Goal: Task Accomplishment & Management: Complete application form

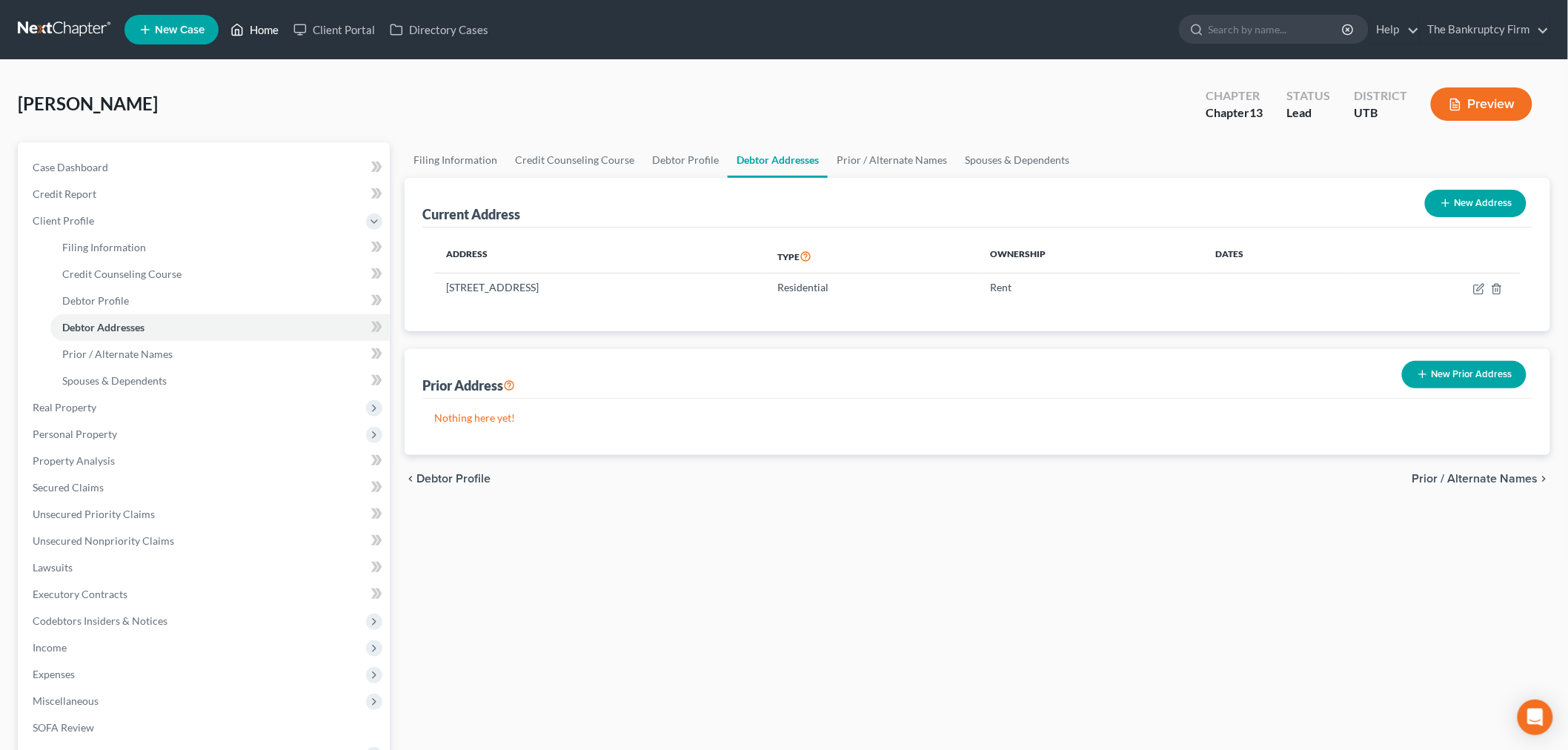
click at [260, 20] on link "Home" at bounding box center [254, 29] width 63 height 26
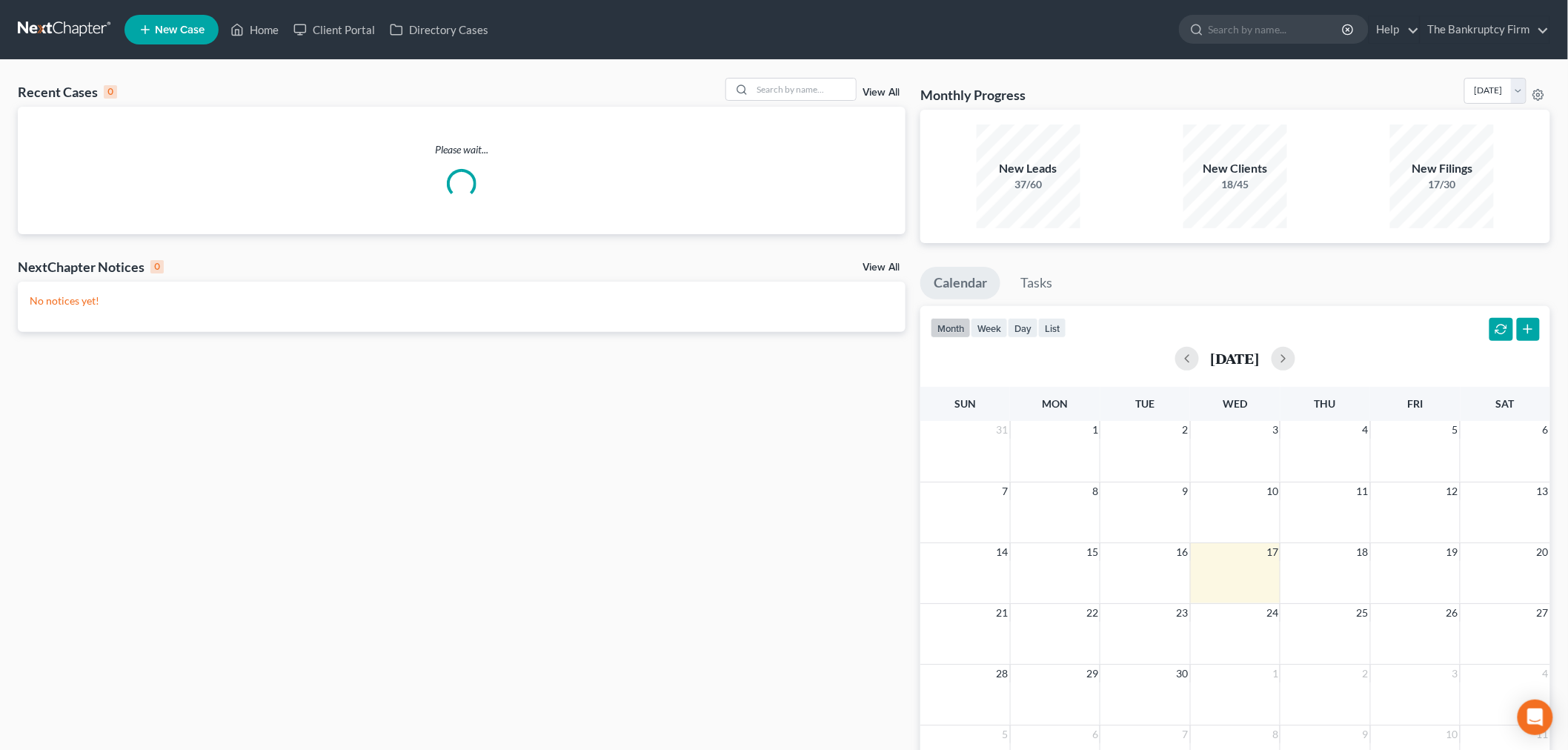
click at [887, 89] on link "View All" at bounding box center [881, 92] width 37 height 11
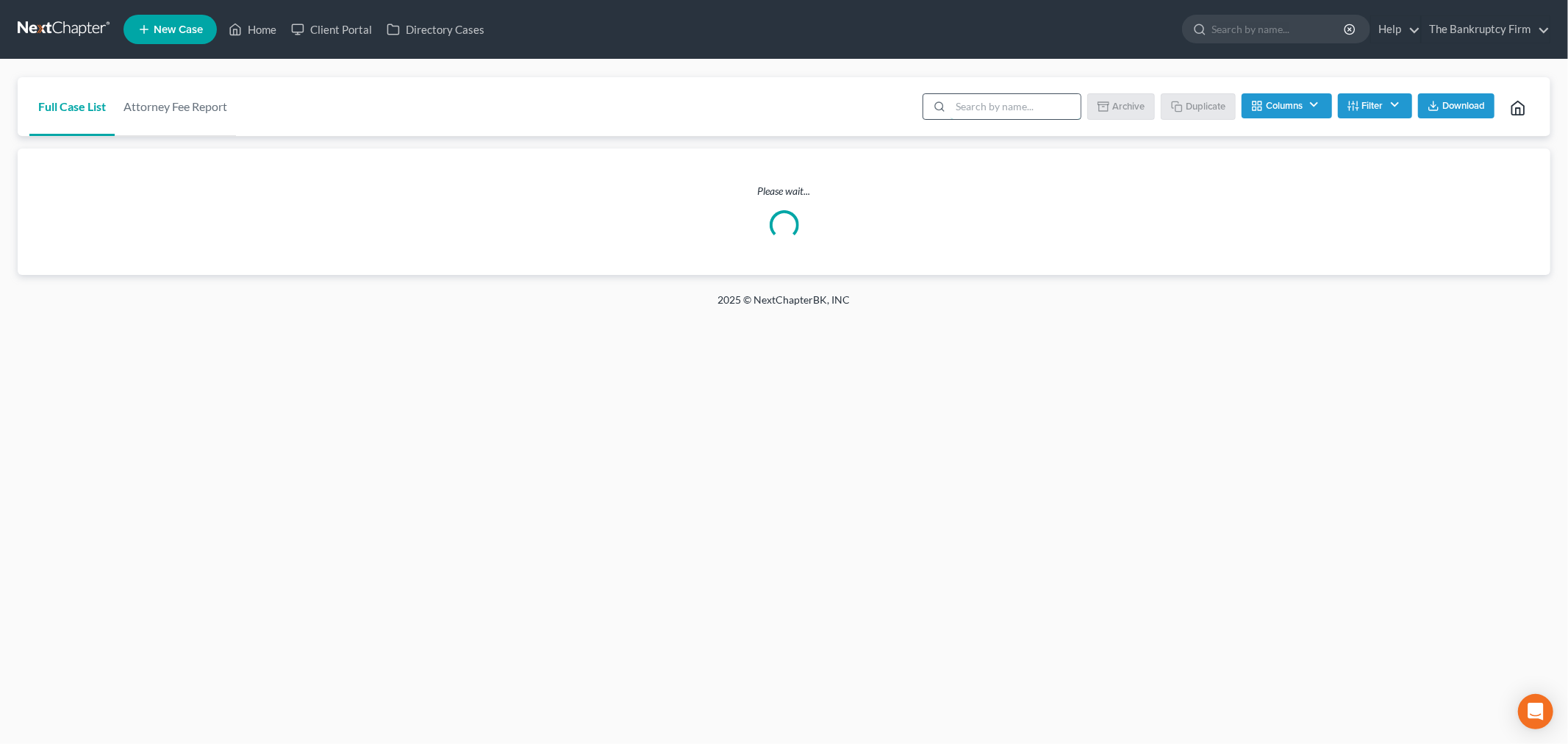
click at [1052, 98] on input "search" at bounding box center [1015, 107] width 130 height 25
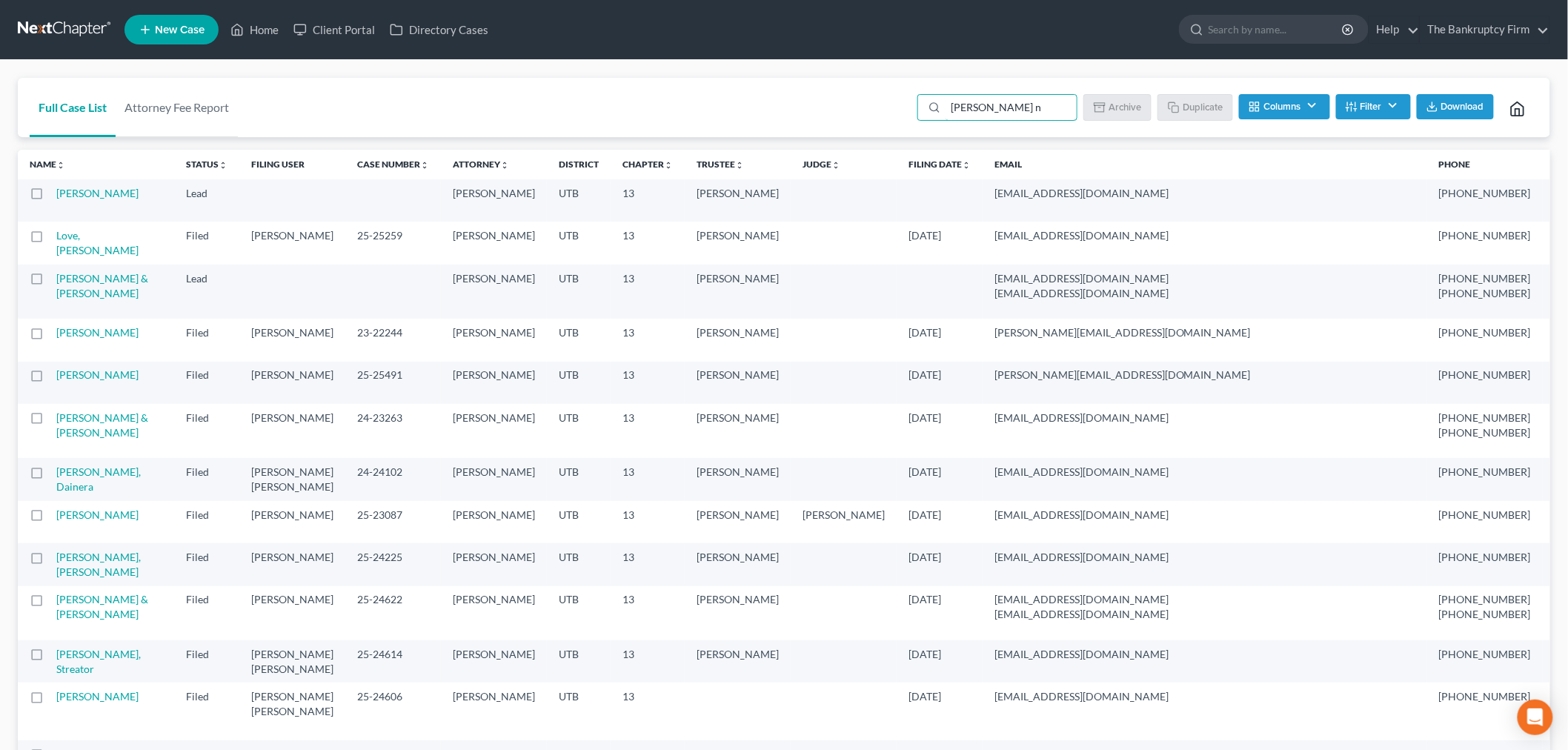
type input "[PERSON_NAME]"
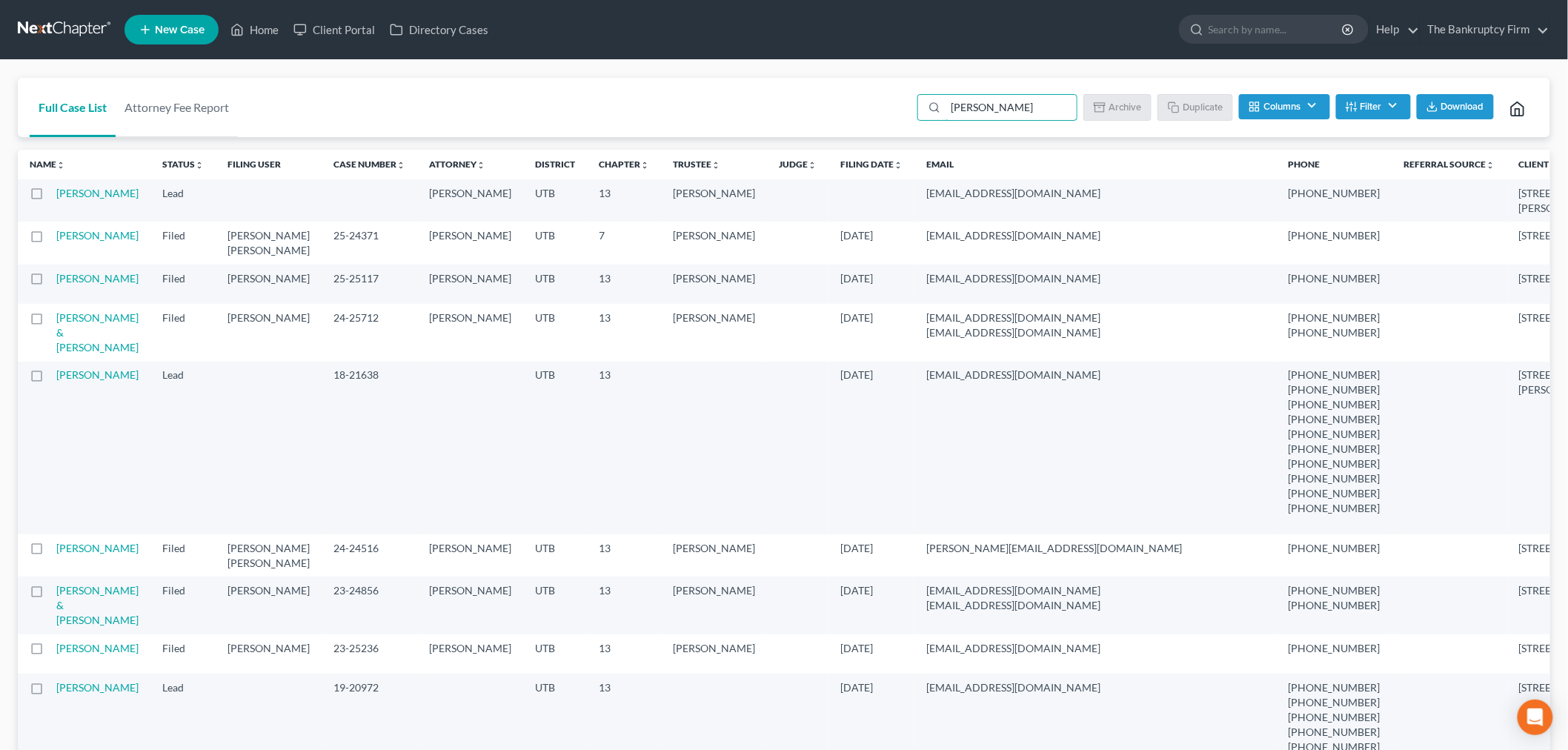
click at [48, 194] on div at bounding box center [42, 193] width 26 height 15
click at [76, 187] on link "[PERSON_NAME]" at bounding box center [97, 193] width 83 height 13
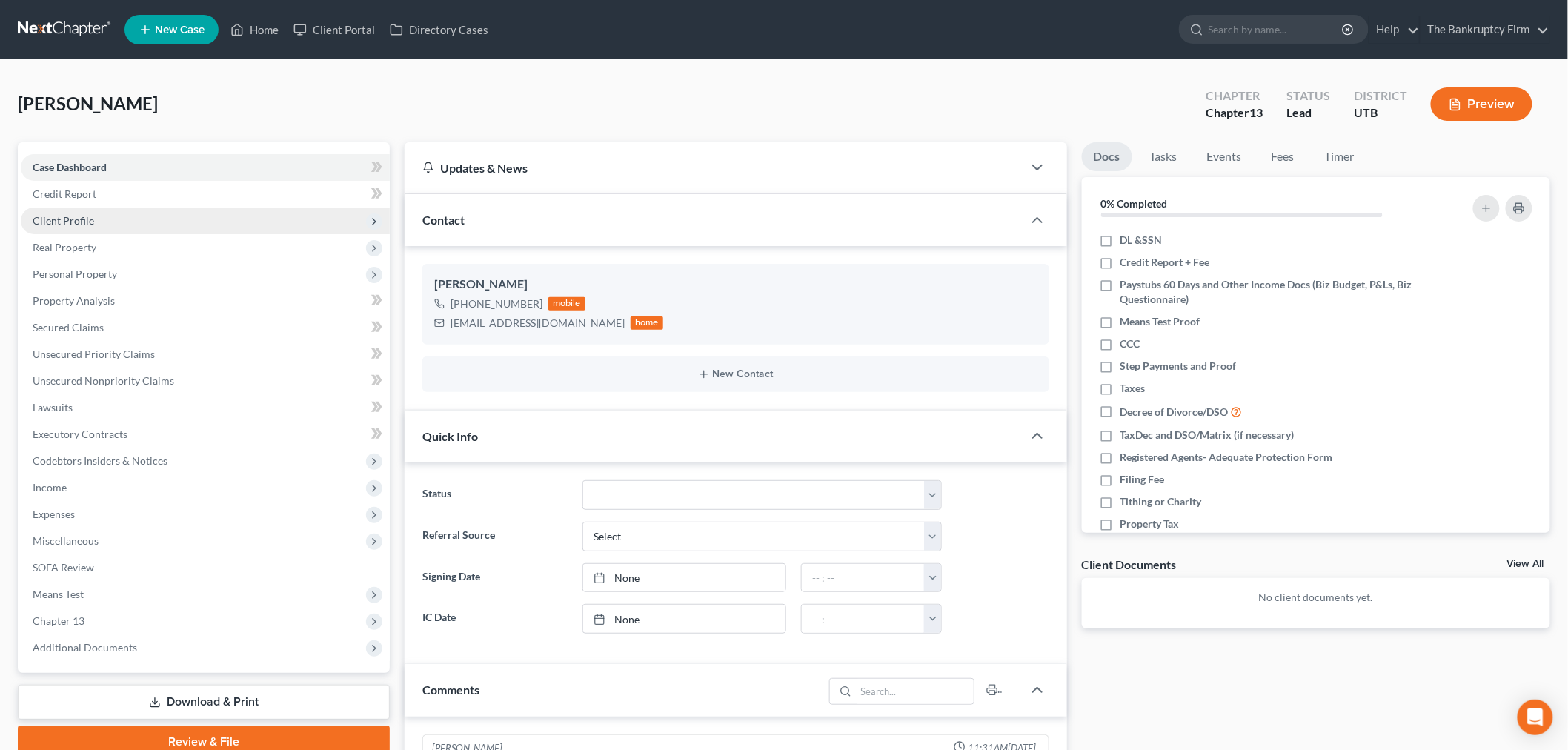
scroll to position [117, 0]
click at [104, 200] on link "Credit Report" at bounding box center [204, 194] width 369 height 26
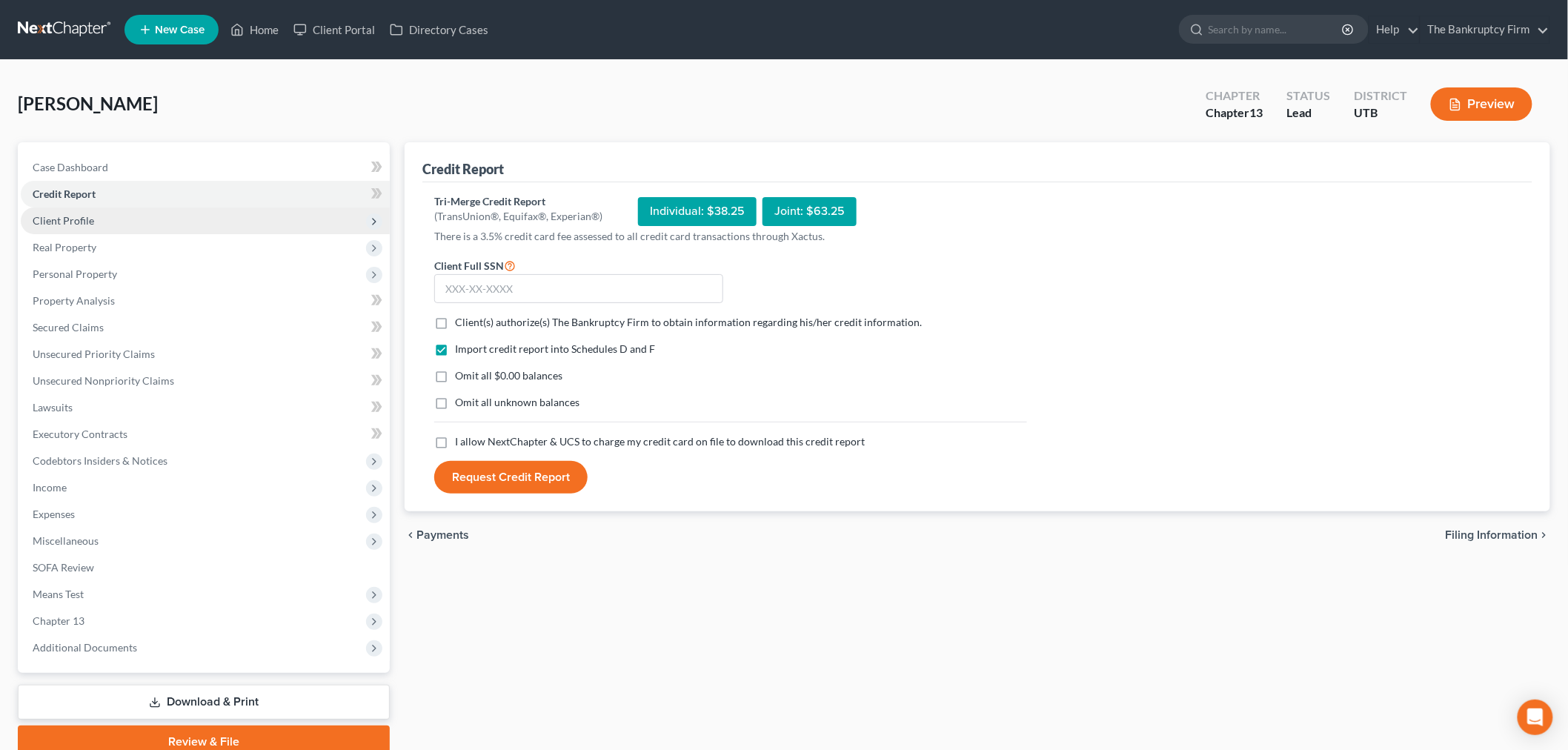
click at [106, 218] on span "Client Profile" at bounding box center [204, 220] width 369 height 26
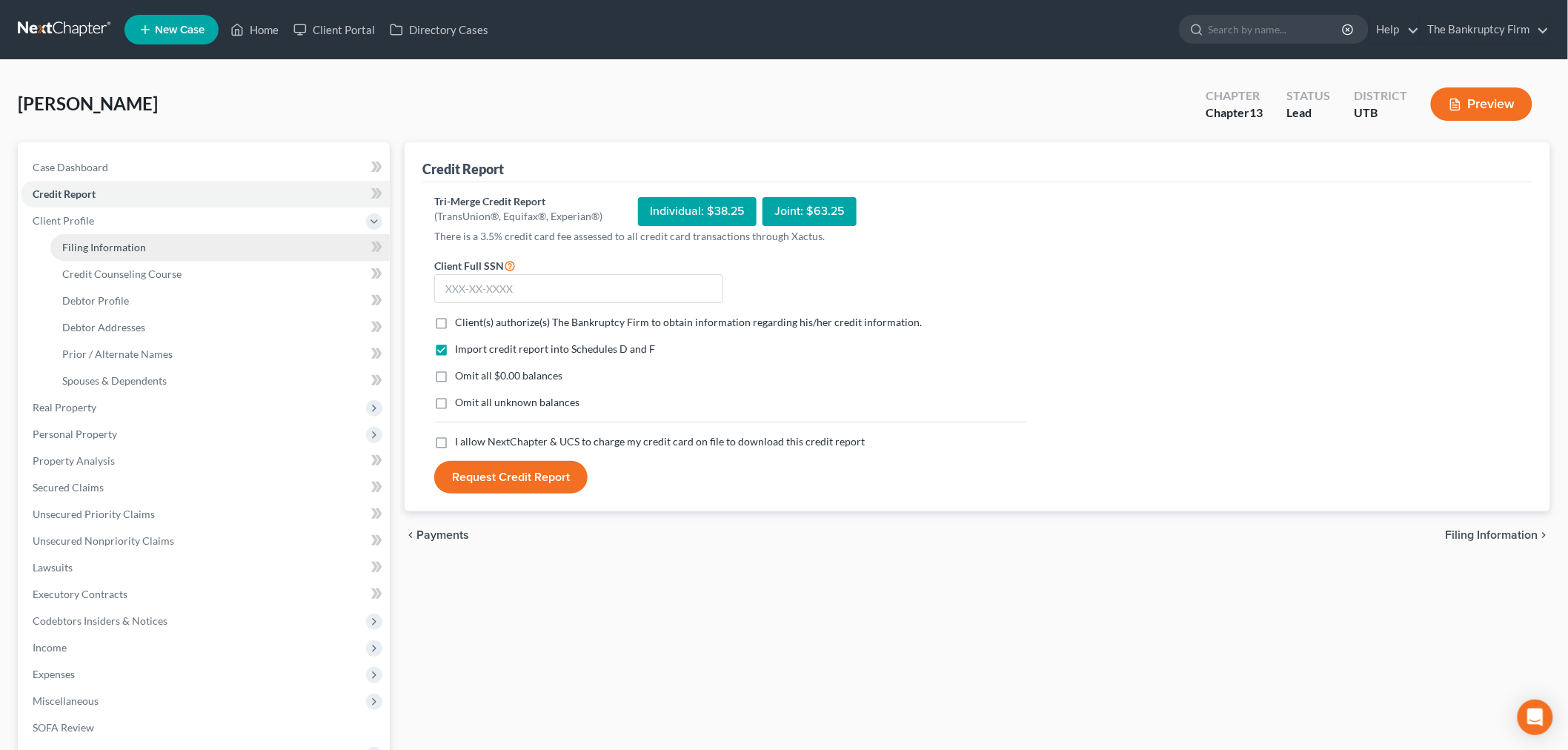
click at [106, 241] on span "Filing Information" at bounding box center [104, 247] width 84 height 13
select select "1"
select select "0"
select select "3"
select select "81"
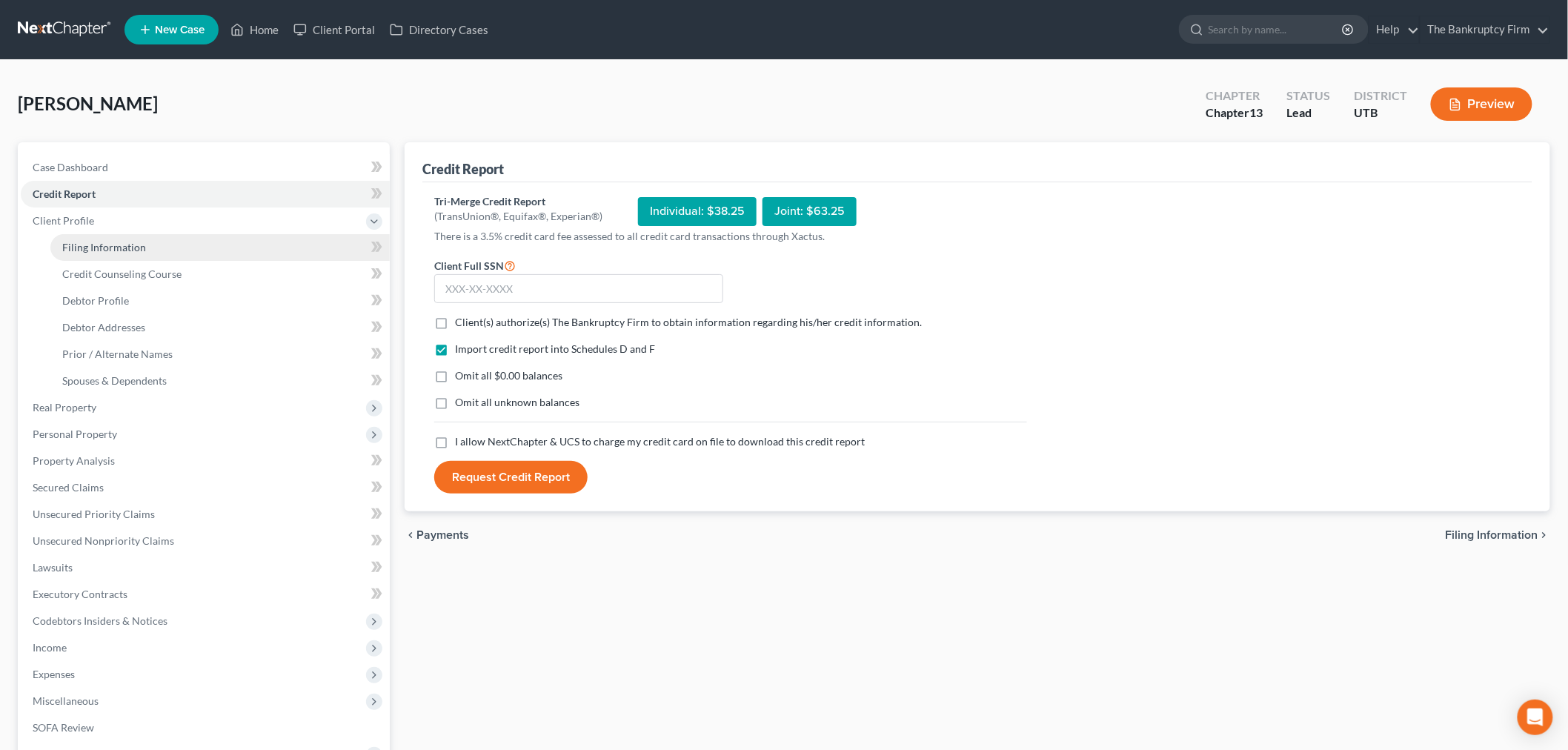
select select "0"
select select "46"
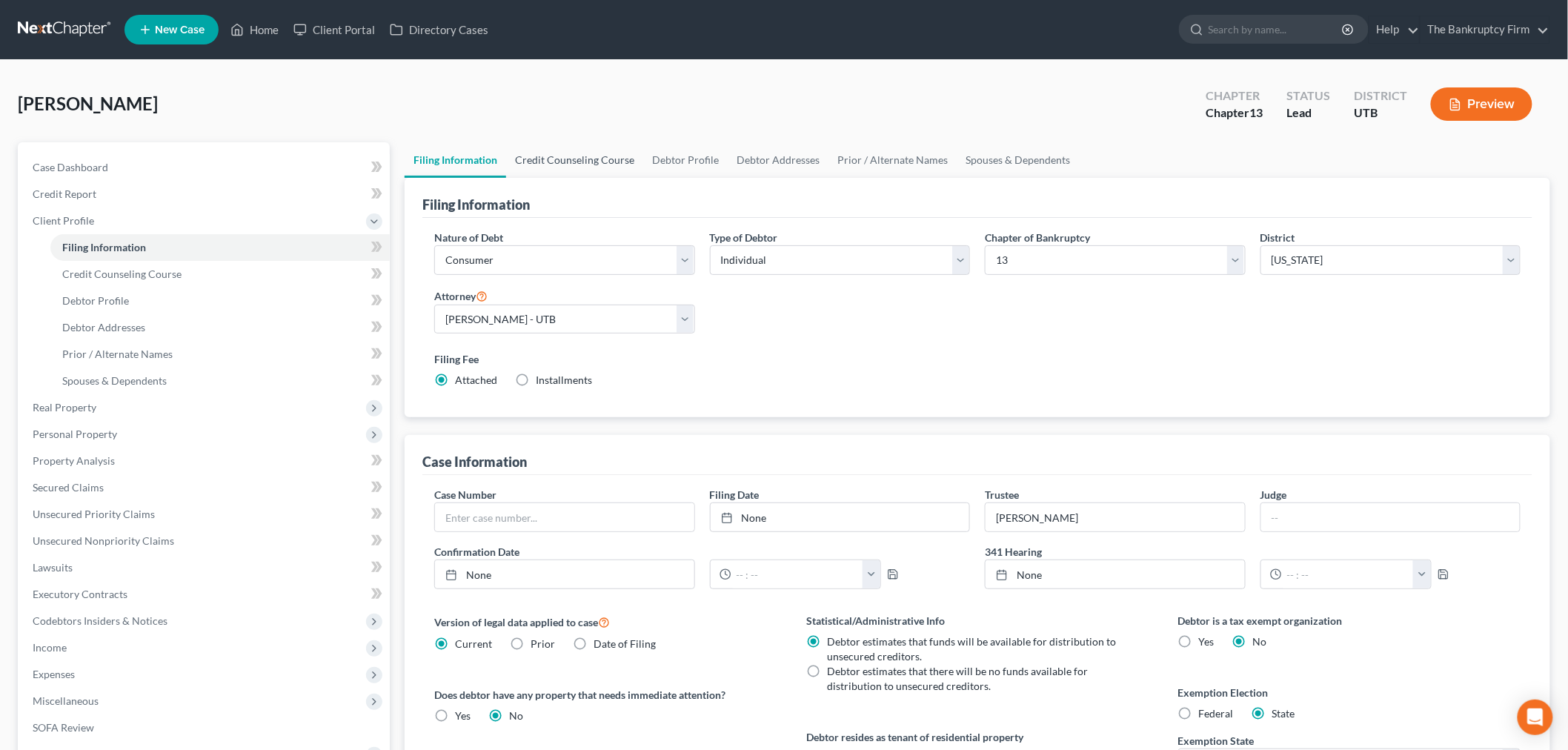
click at [600, 164] on link "Credit Counseling Course" at bounding box center [574, 160] width 137 height 36
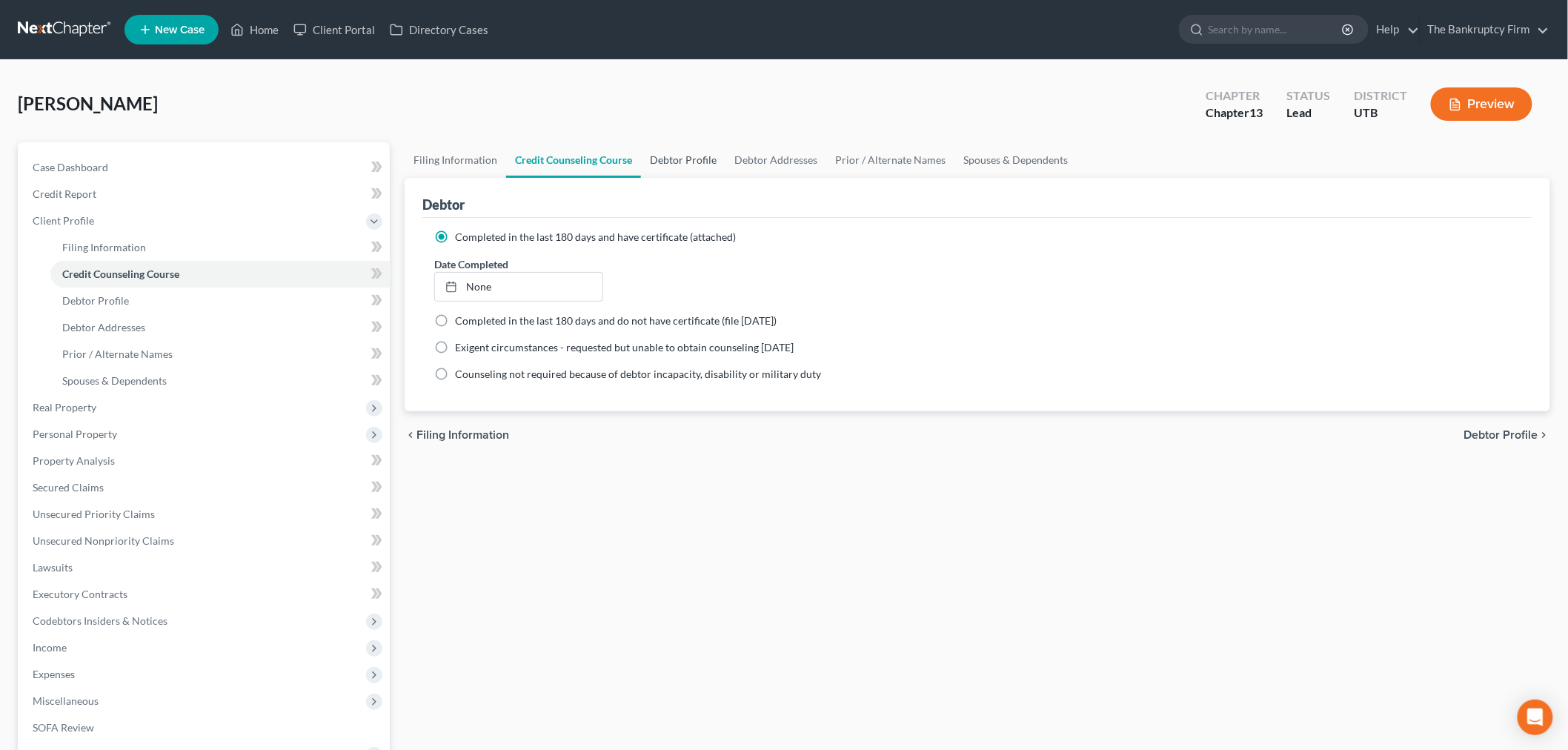
click at [675, 161] on link "Debtor Profile" at bounding box center [683, 160] width 85 height 36
select select "3"
select select "0"
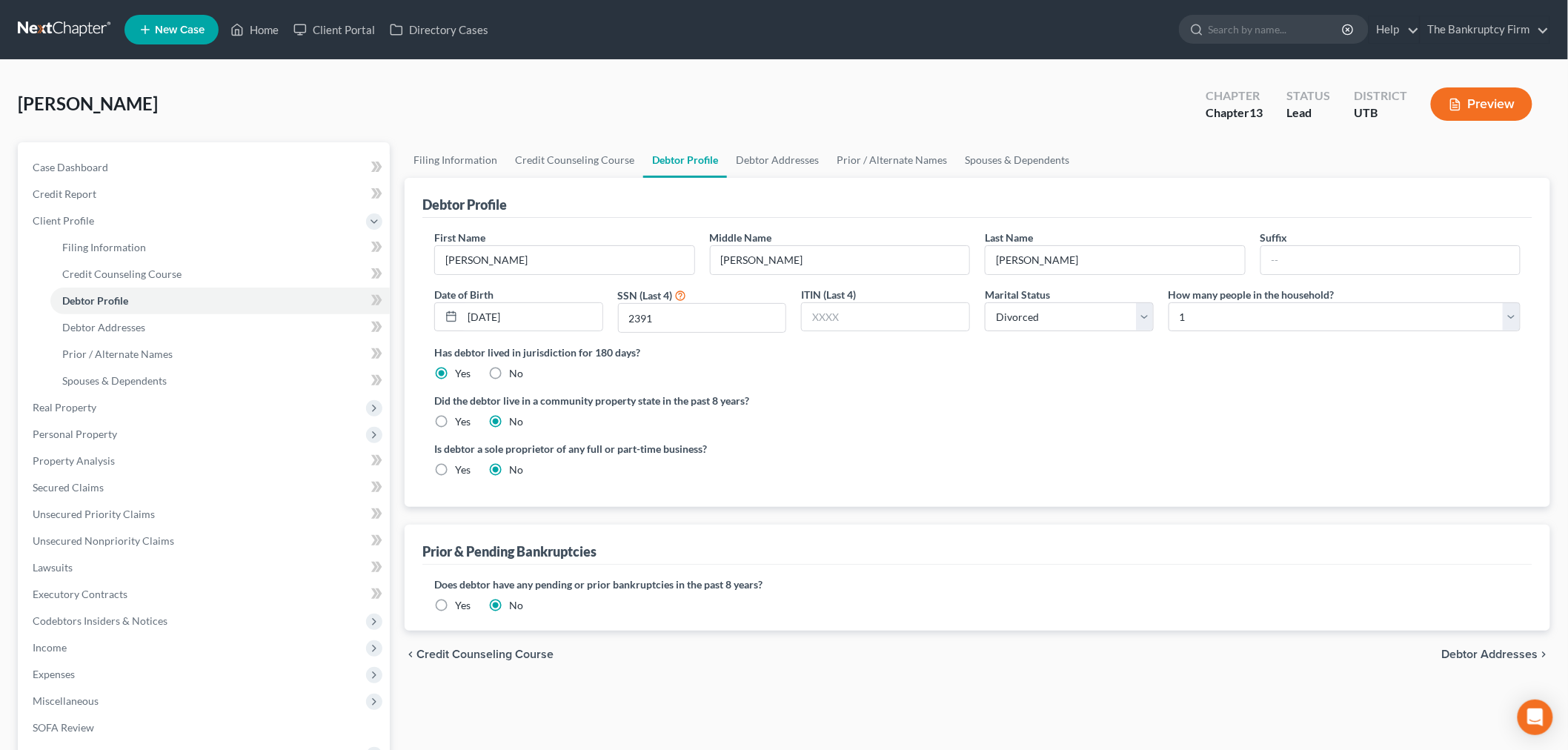
radio input "true"
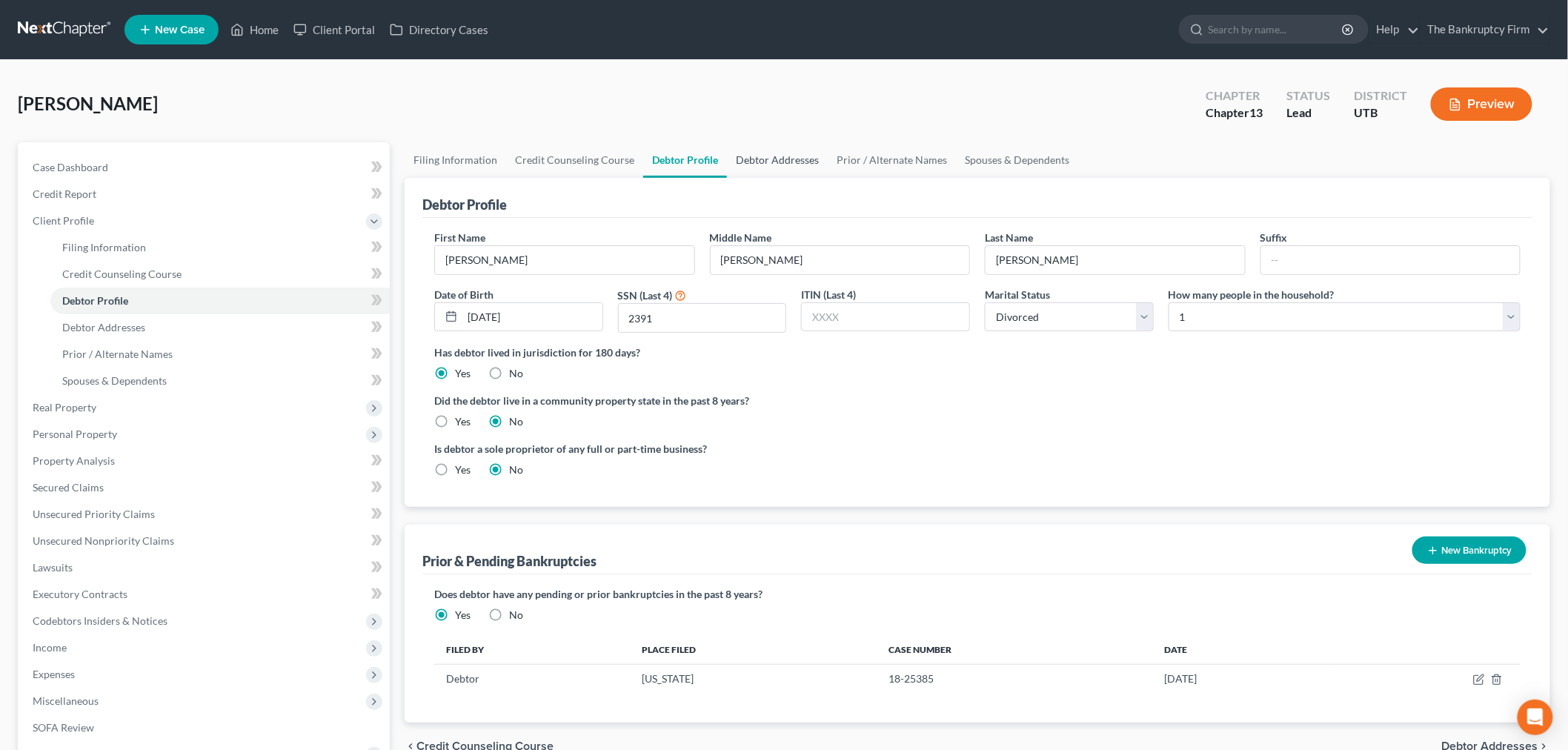
click at [774, 150] on link "Debtor Addresses" at bounding box center [777, 160] width 101 height 36
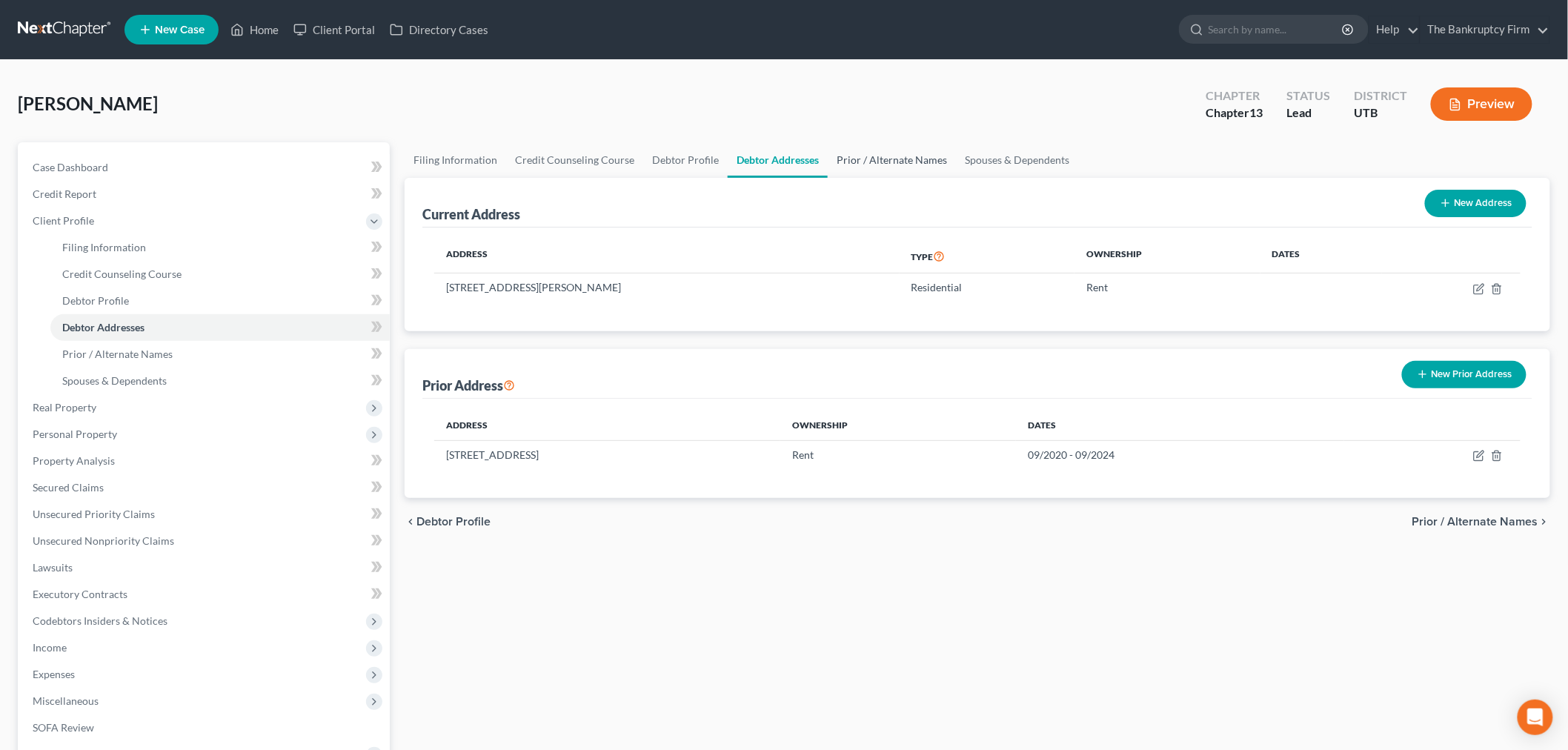
click at [852, 149] on link "Prior / Alternate Names" at bounding box center [892, 160] width 128 height 36
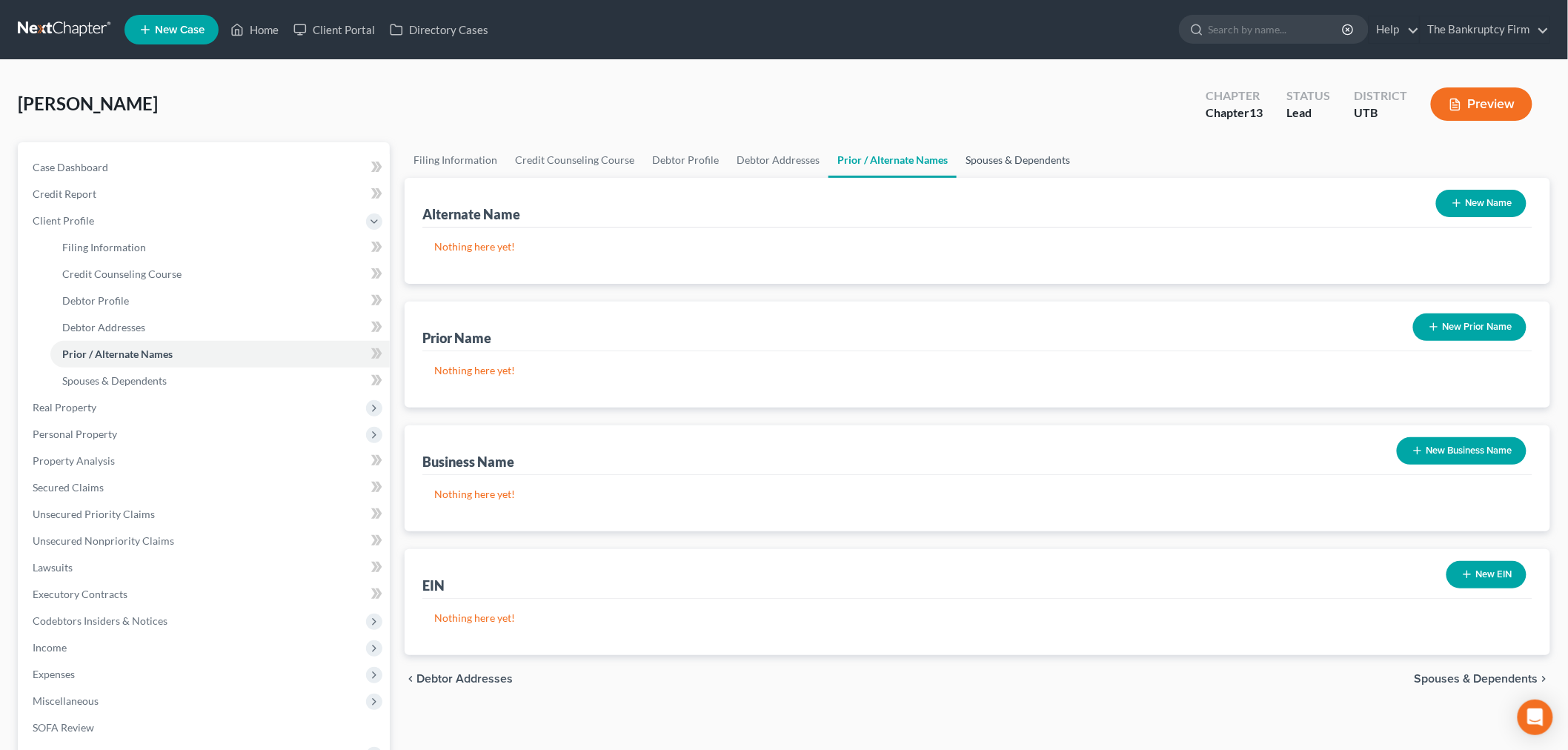
click at [977, 157] on link "Spouses & Dependents" at bounding box center [1018, 160] width 123 height 36
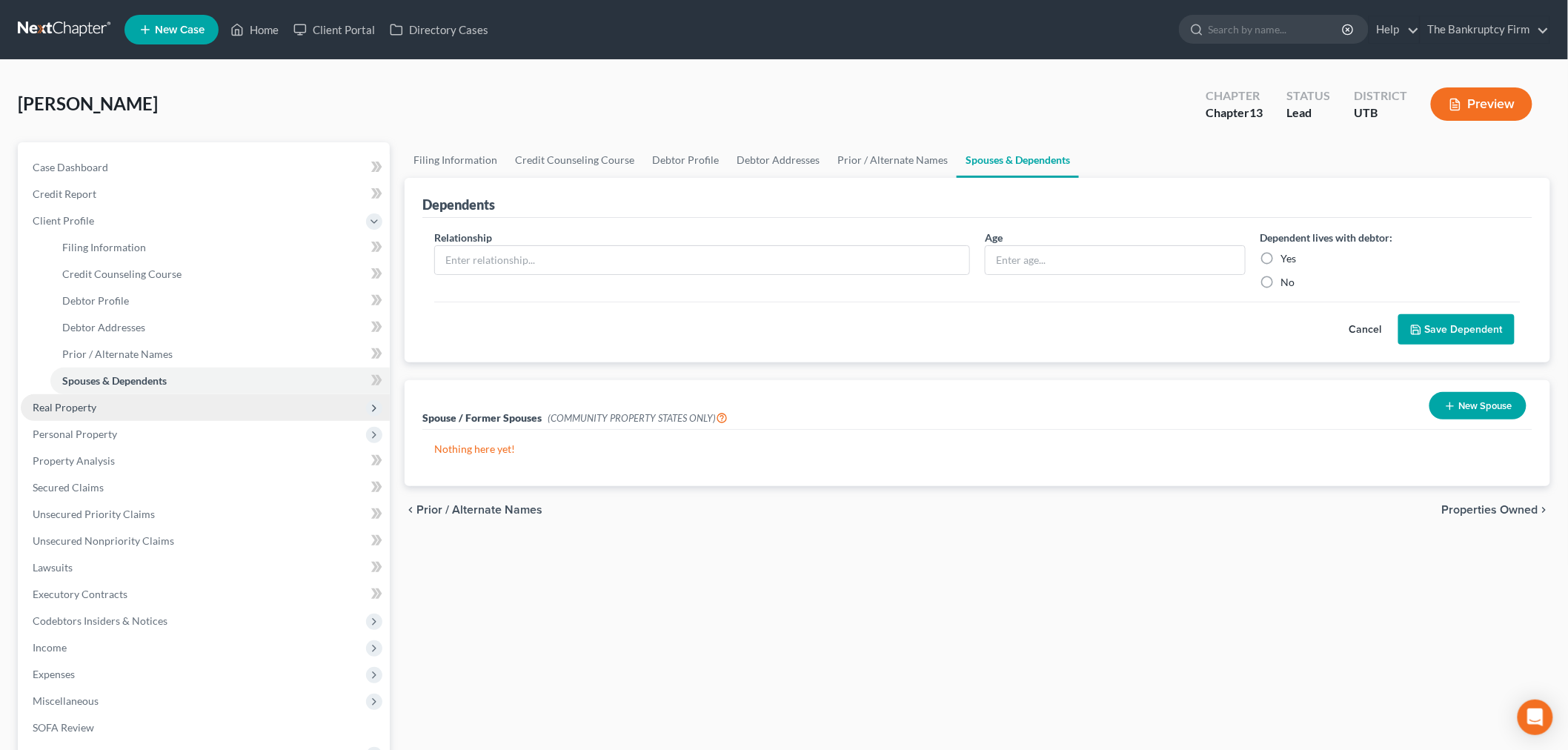
click at [130, 406] on span "Real Property" at bounding box center [204, 407] width 369 height 26
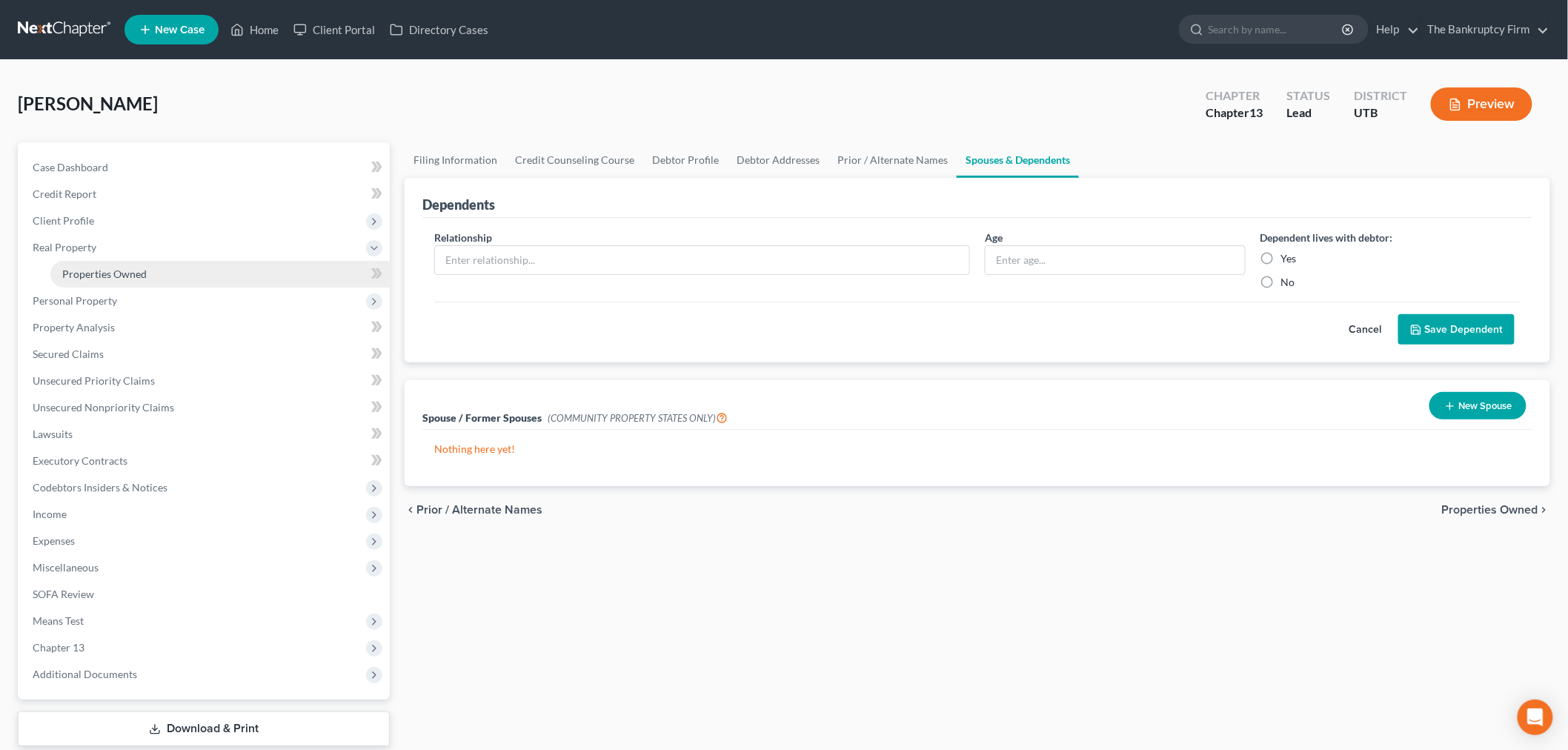
click at [166, 267] on link "Properties Owned" at bounding box center [220, 273] width 339 height 26
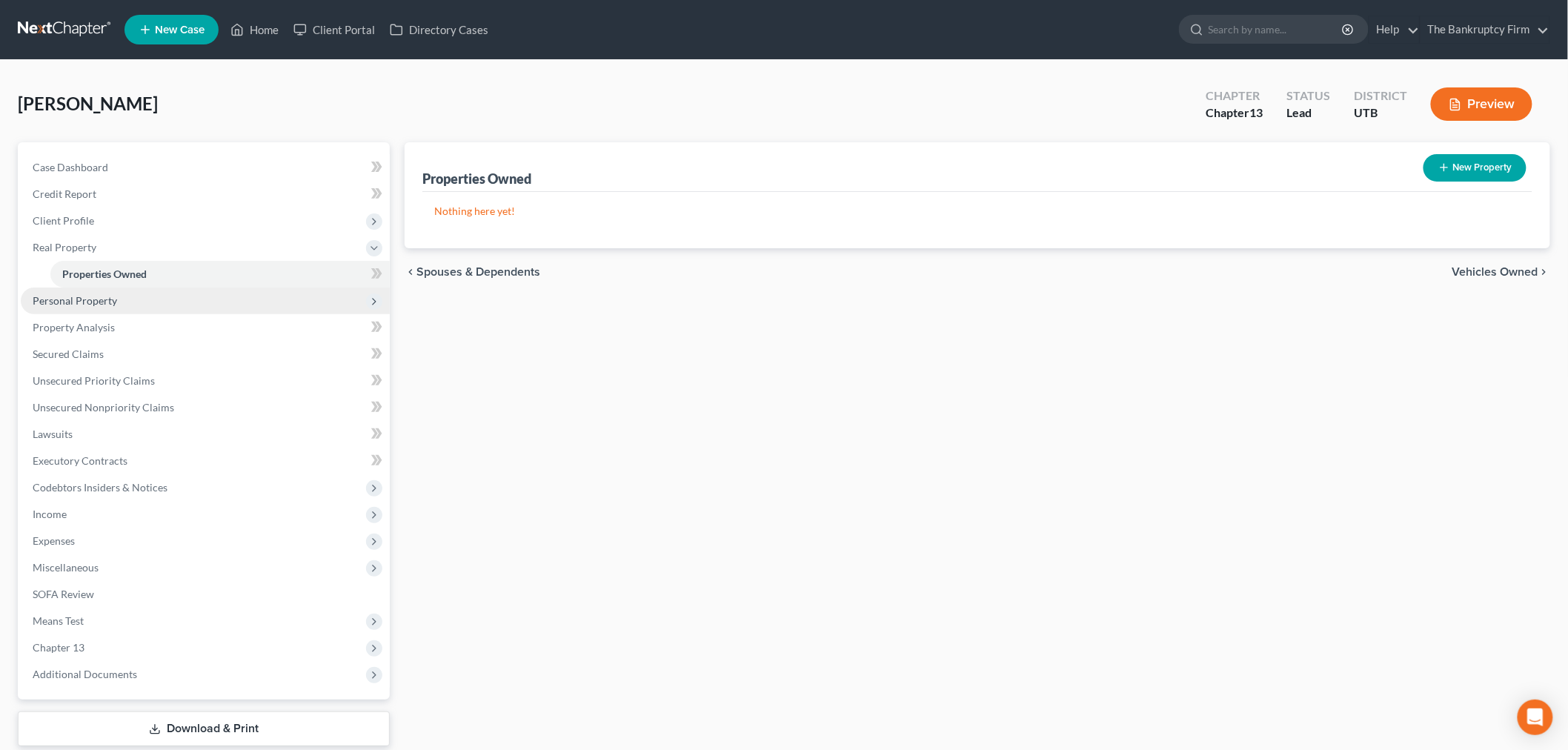
click at [264, 309] on span "Personal Property" at bounding box center [204, 301] width 369 height 26
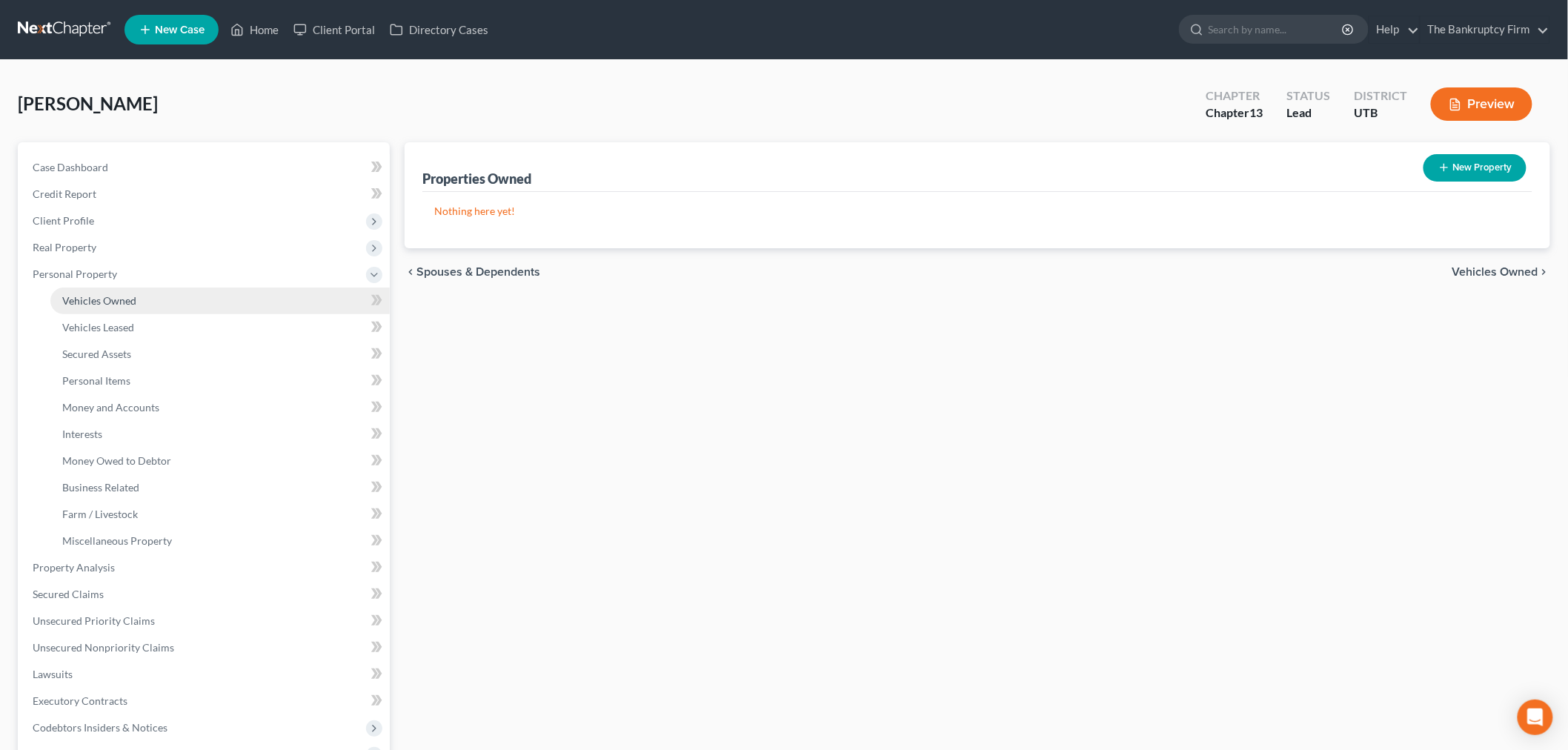
click at [263, 302] on link "Vehicles Owned" at bounding box center [220, 301] width 339 height 26
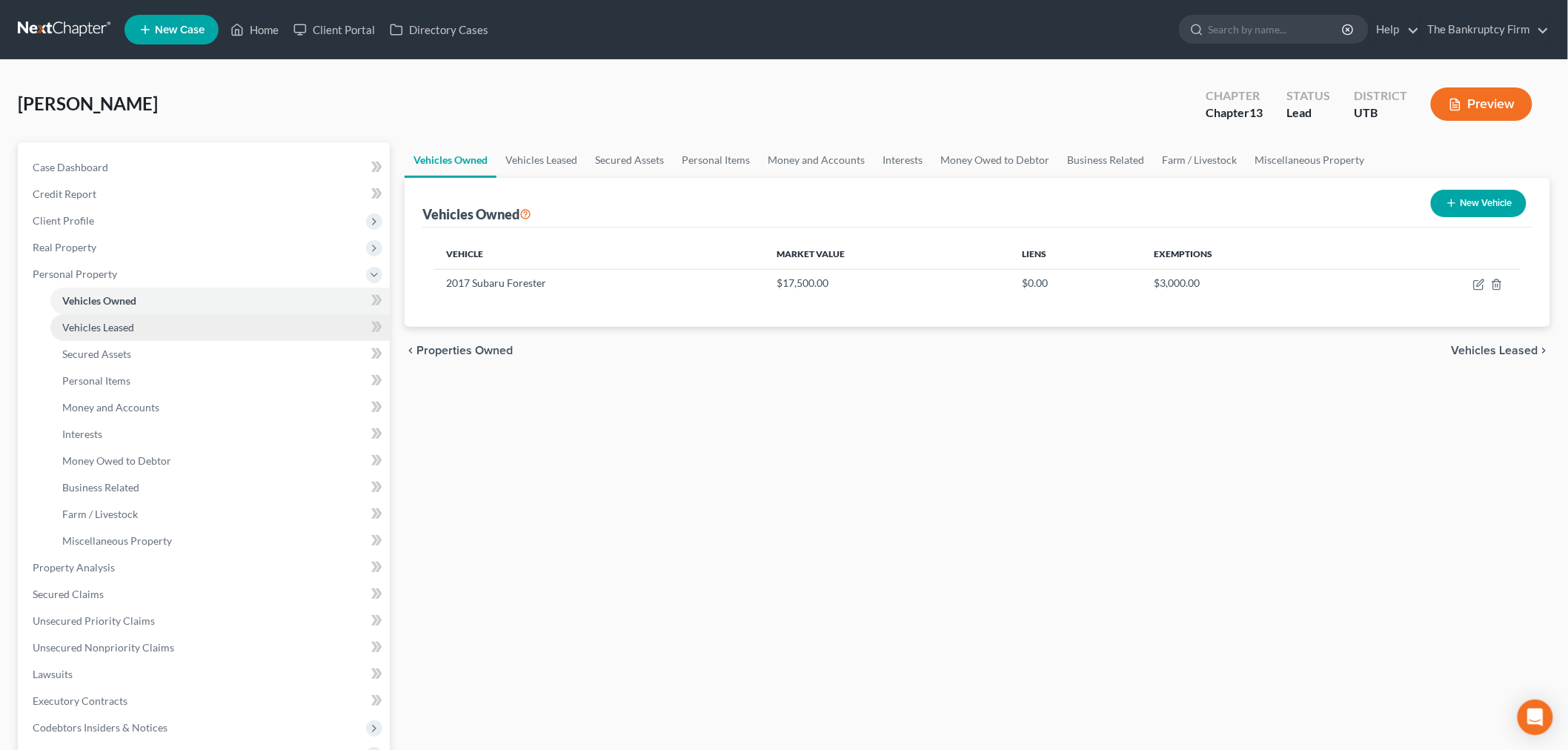
click at [264, 329] on link "Vehicles Leased" at bounding box center [220, 327] width 339 height 26
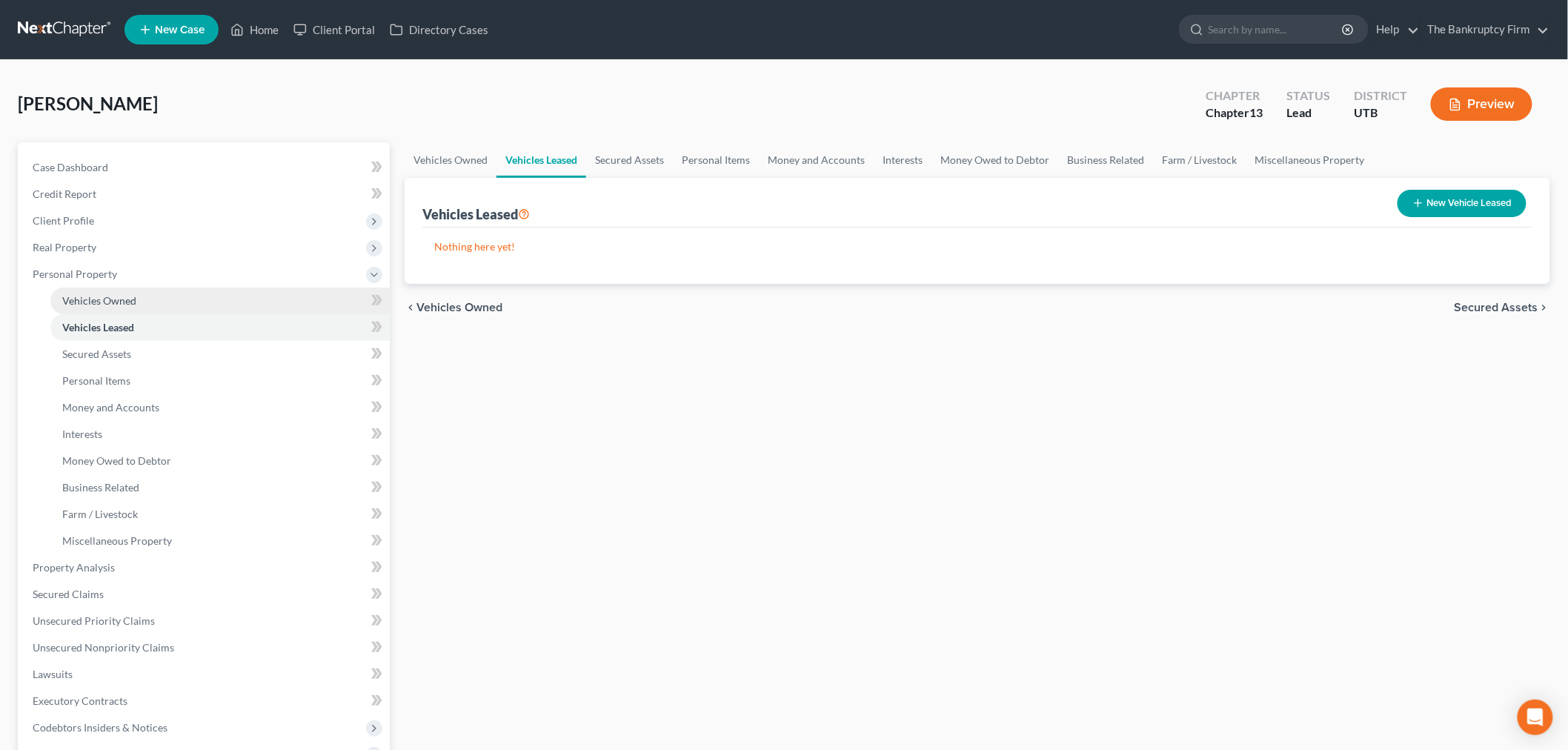
click at [264, 306] on link "Vehicles Owned" at bounding box center [220, 301] width 339 height 26
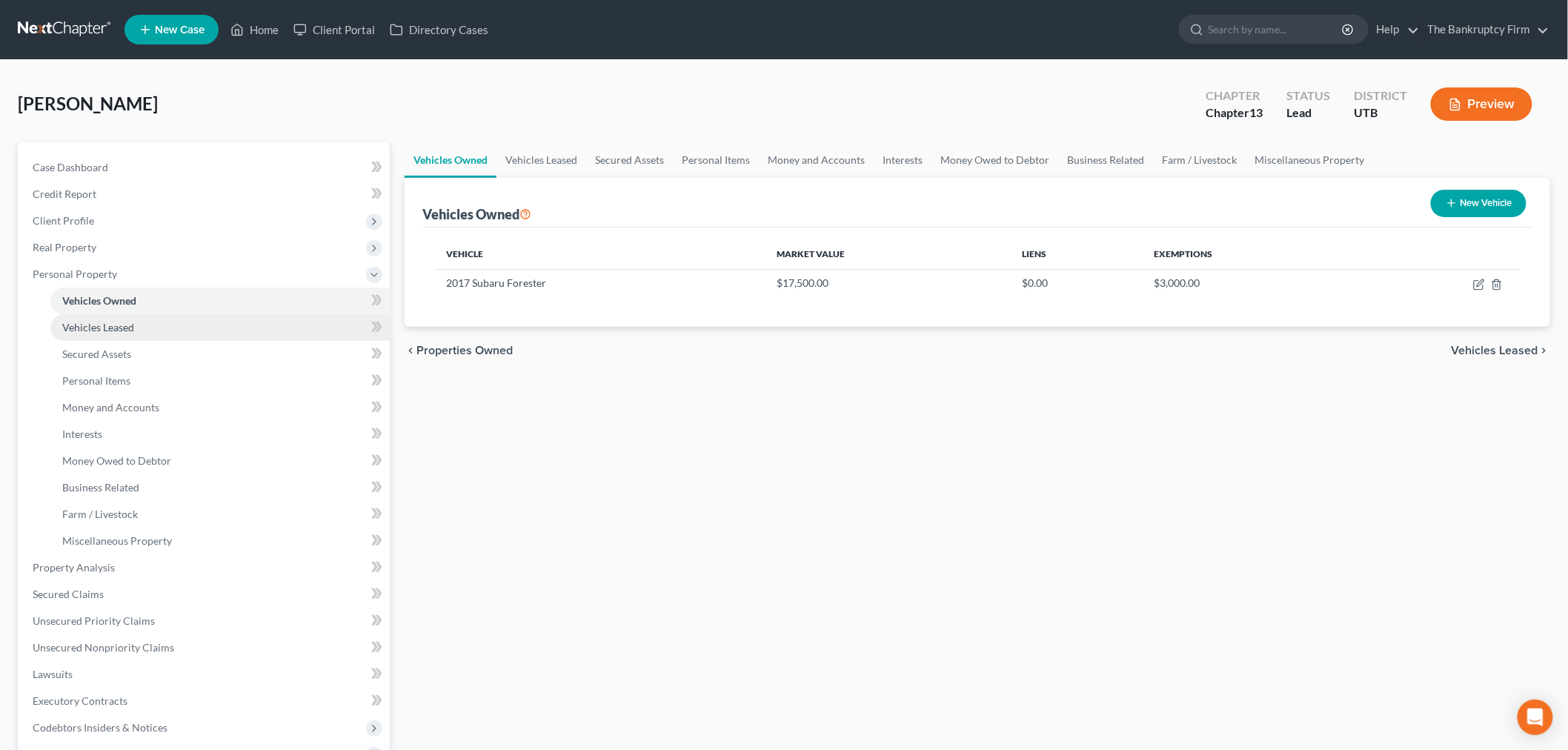
click at [266, 330] on link "Vehicles Leased" at bounding box center [220, 327] width 339 height 26
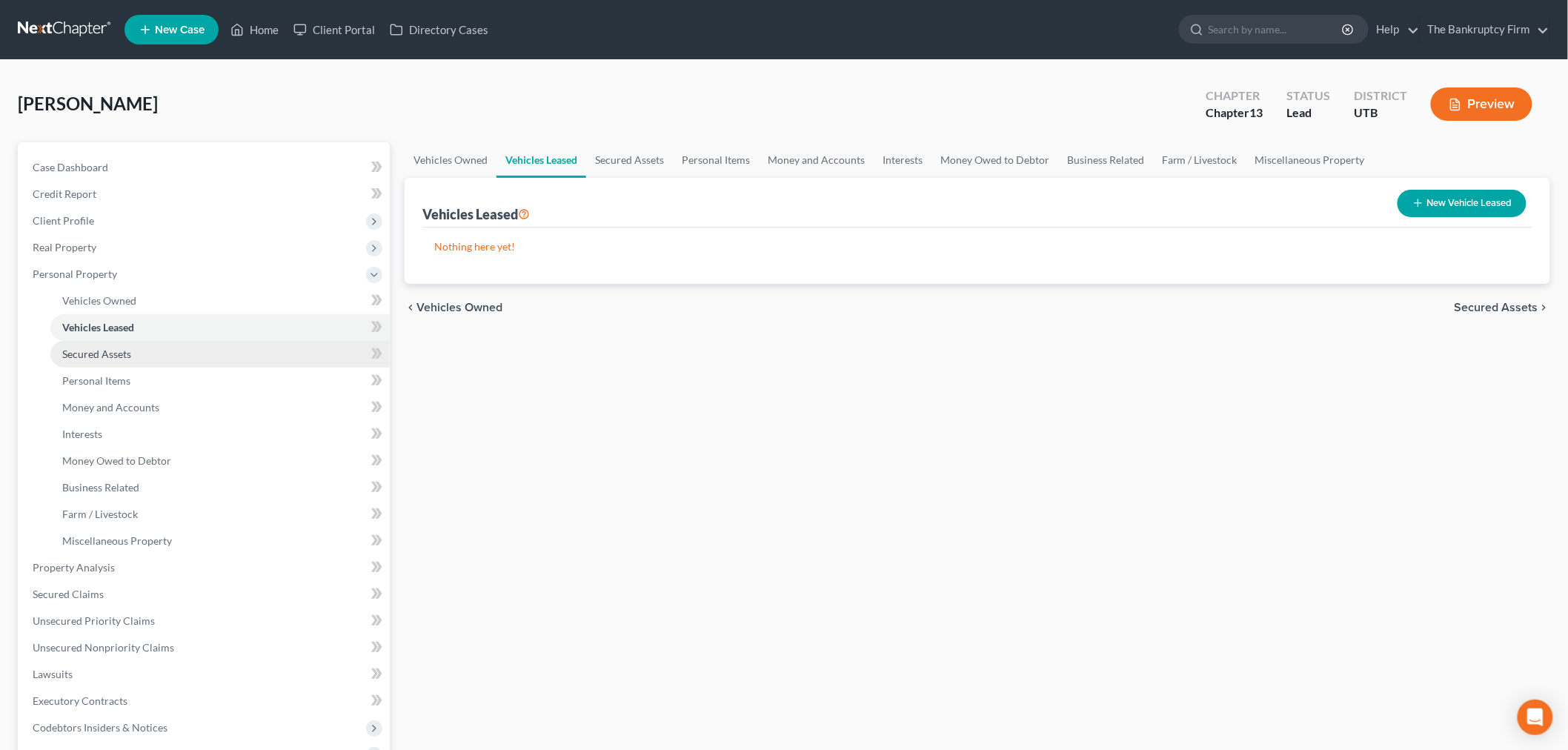
click at [256, 354] on link "Secured Assets" at bounding box center [220, 353] width 339 height 26
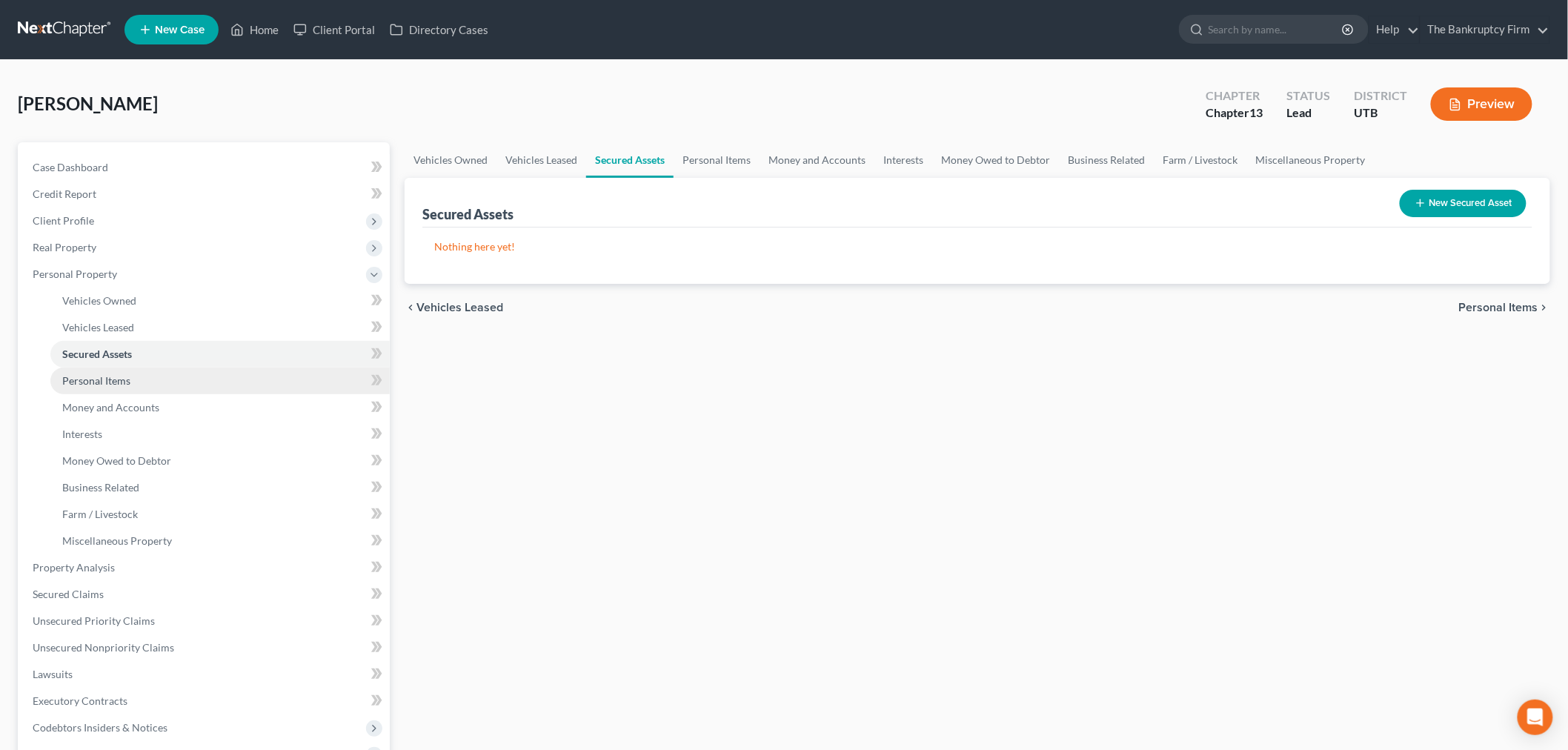
click at [254, 368] on link "Personal Items" at bounding box center [220, 380] width 339 height 26
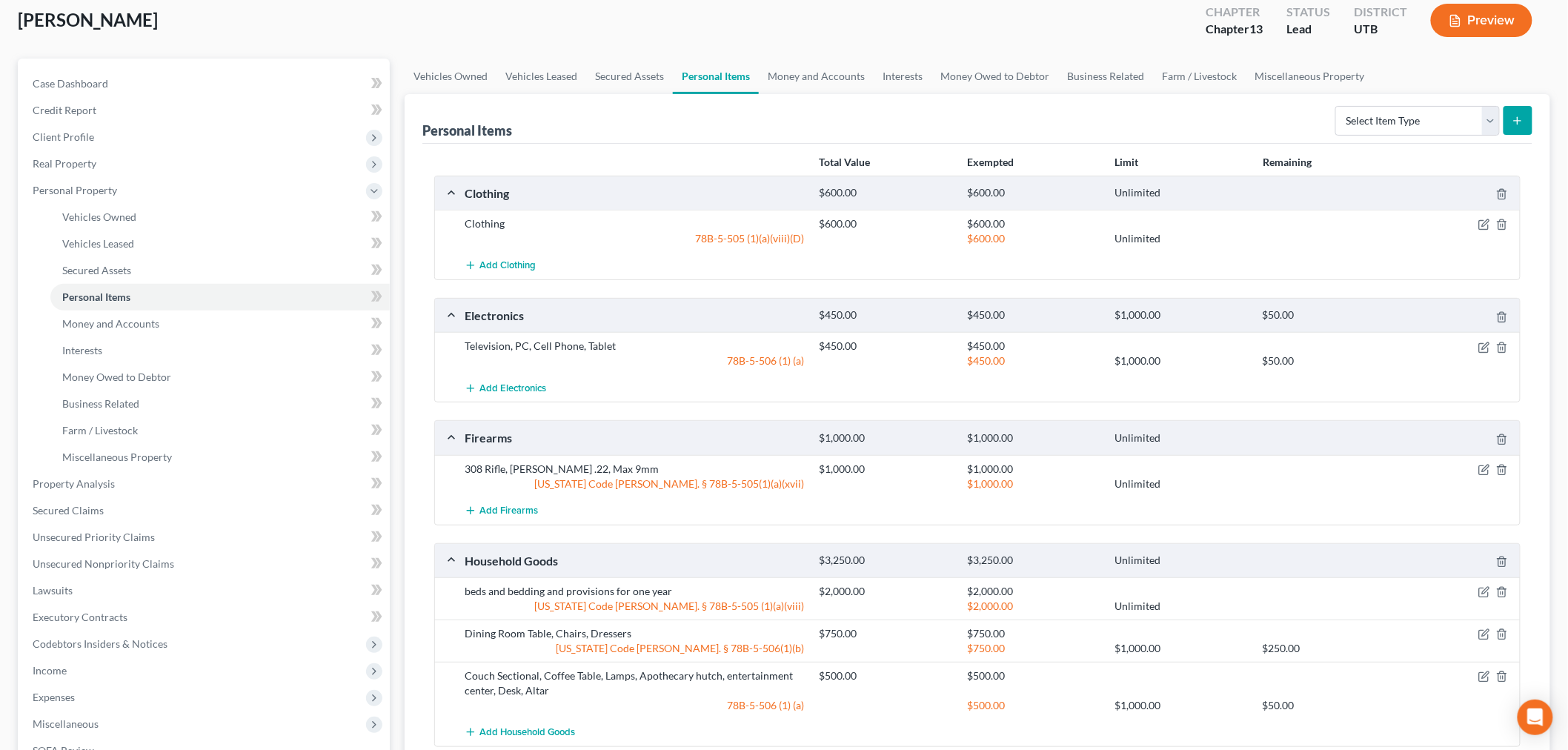
scroll to position [83, 0]
